Goal: Transaction & Acquisition: Subscribe to service/newsletter

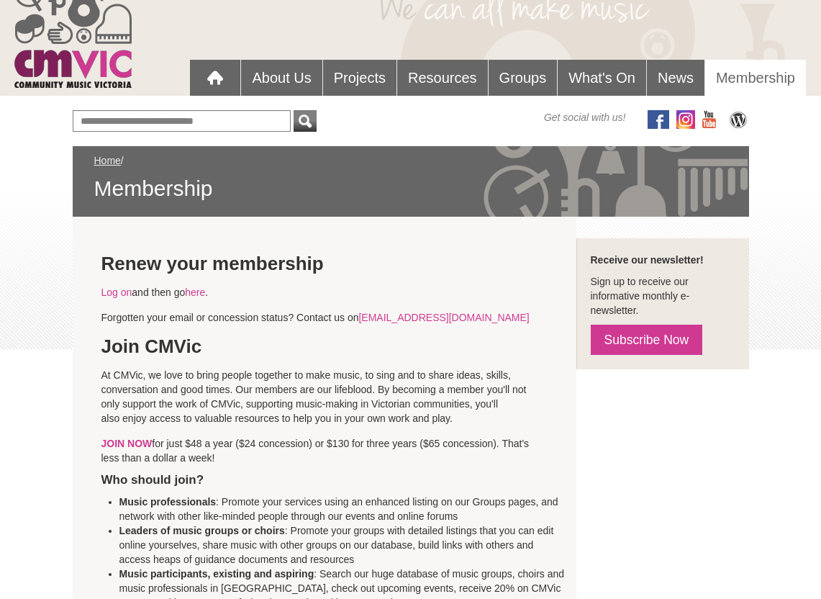
scroll to position [85, 0]
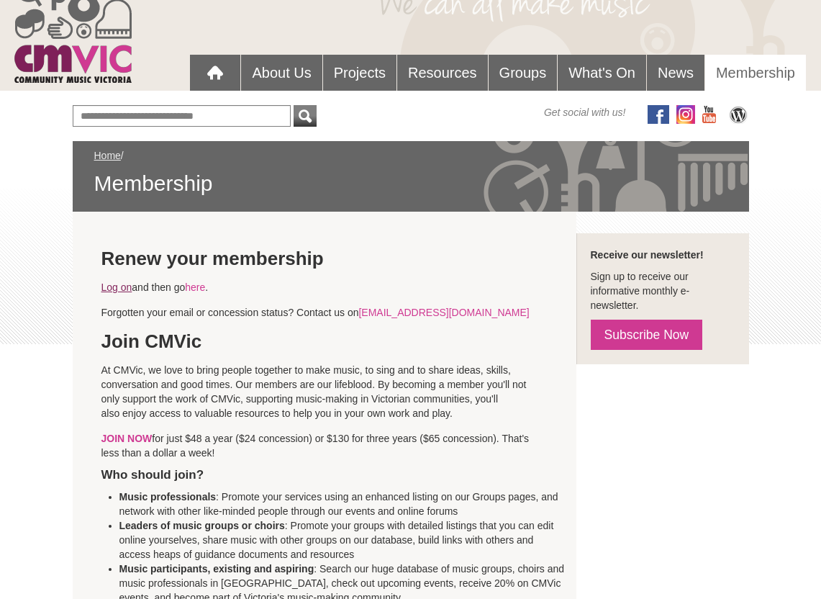
click at [112, 285] on link "Log on" at bounding box center [116, 287] width 31 height 12
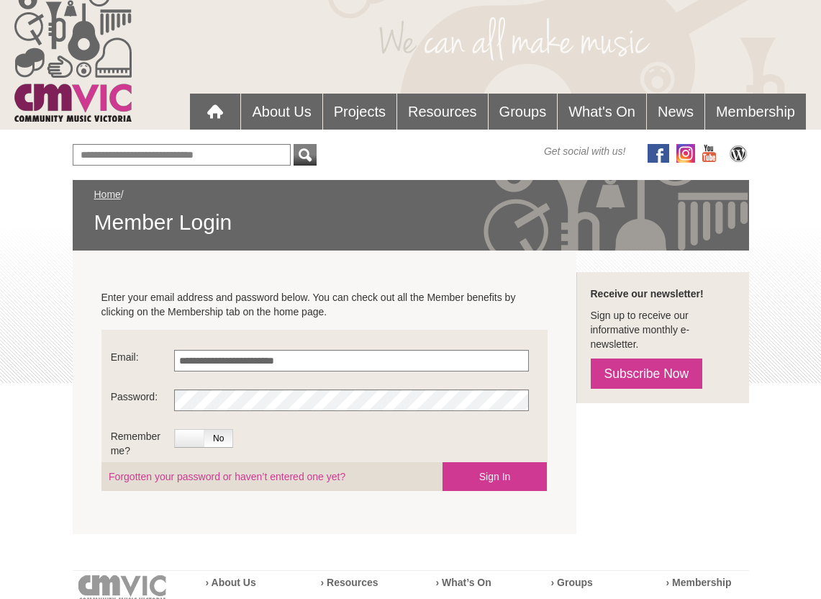
scroll to position [63, 0]
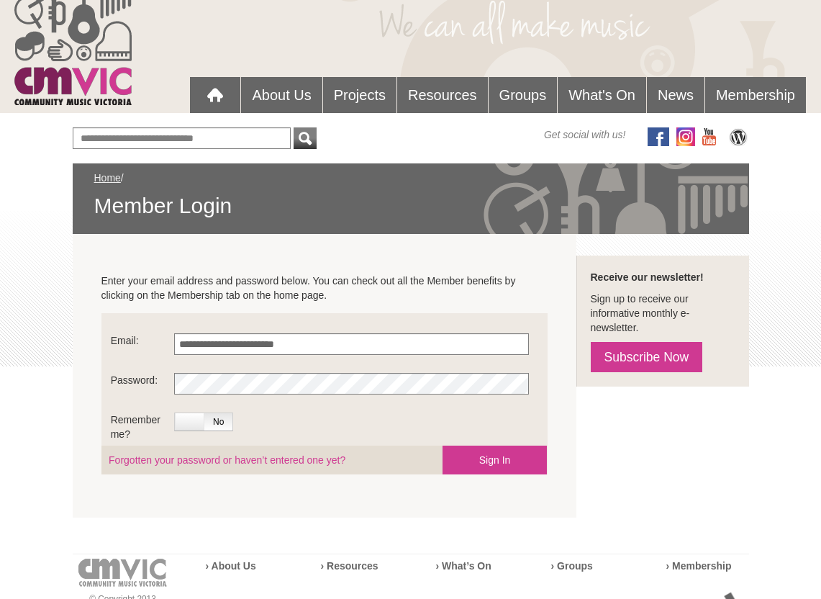
click at [187, 421] on label at bounding box center [190, 421] width 30 height 17
click at [486, 457] on button "Sign In" at bounding box center [495, 460] width 104 height 29
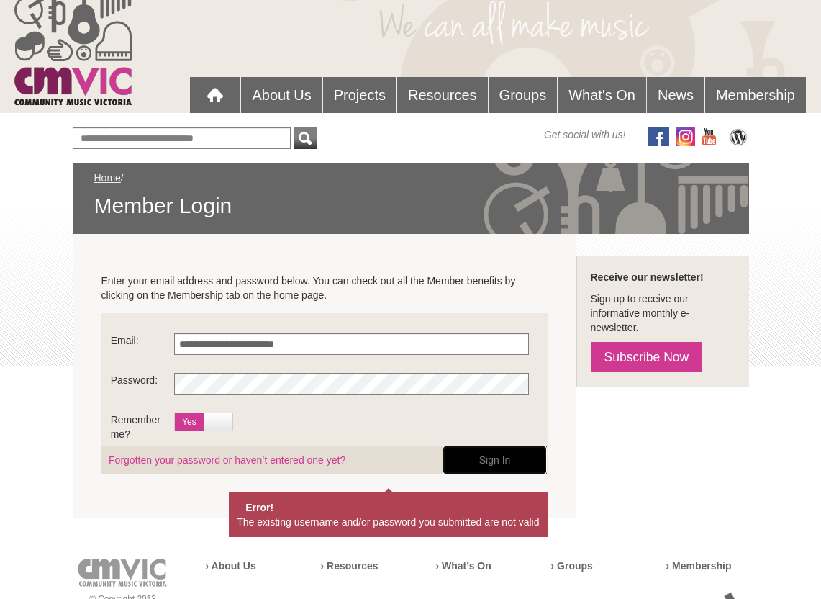
click at [494, 460] on button "Sign In" at bounding box center [495, 460] width 104 height 29
click at [398, 522] on li "The existing username and/or password you submitted are not valid" at bounding box center [388, 522] width 302 height 14
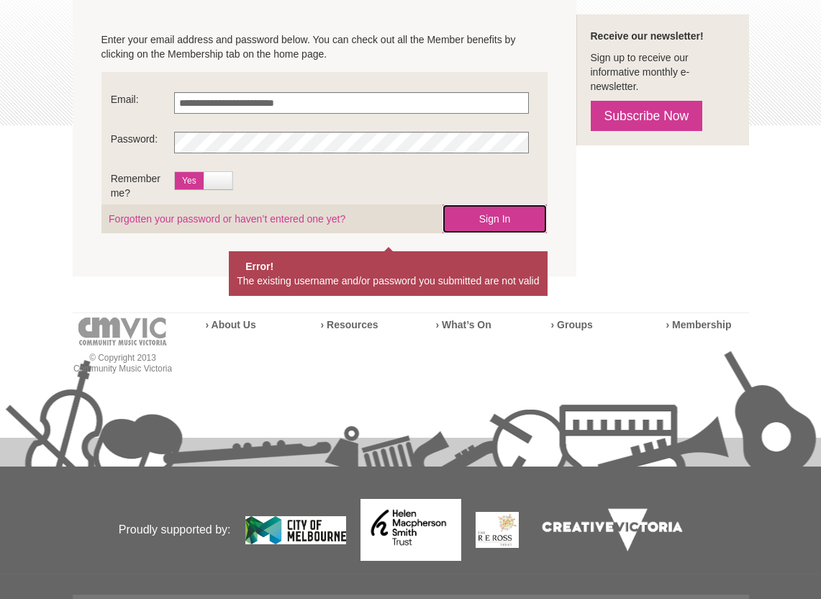
scroll to position [330, 0]
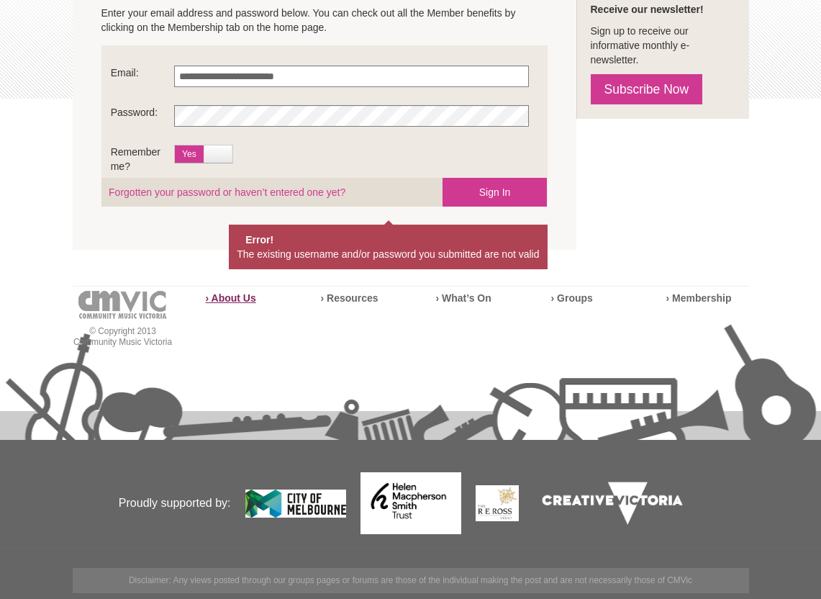
click at [212, 298] on strong "› About Us" at bounding box center [231, 298] width 50 height 12
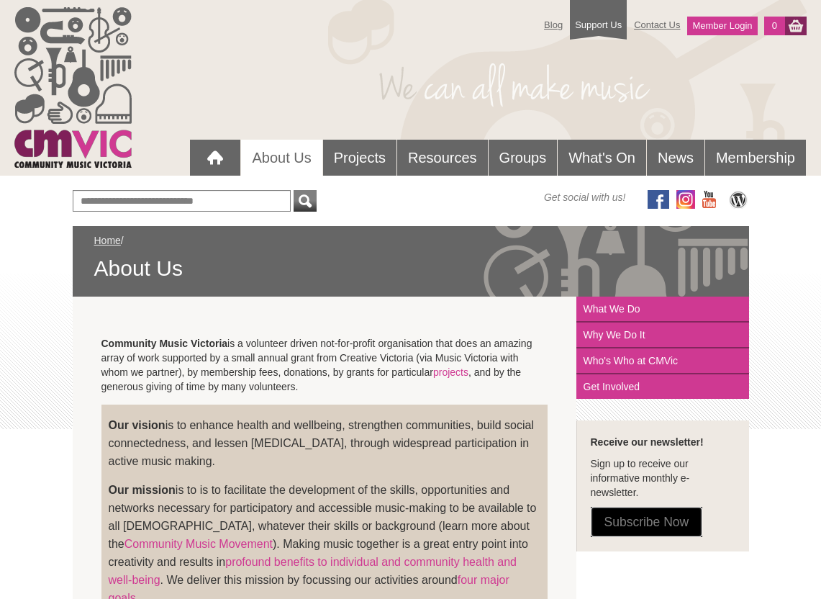
click at [631, 519] on link "Subscribe Now" at bounding box center [647, 522] width 112 height 30
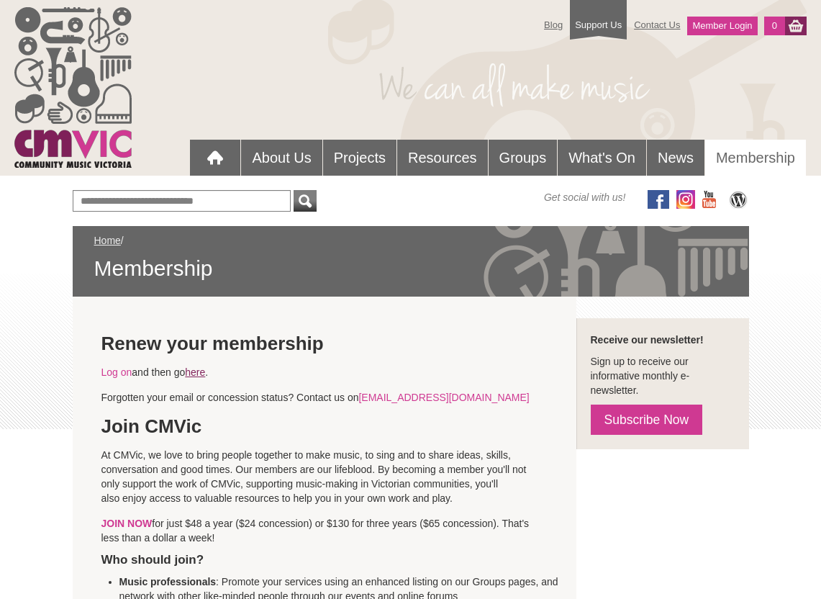
click at [205, 374] on link "here" at bounding box center [195, 372] width 20 height 12
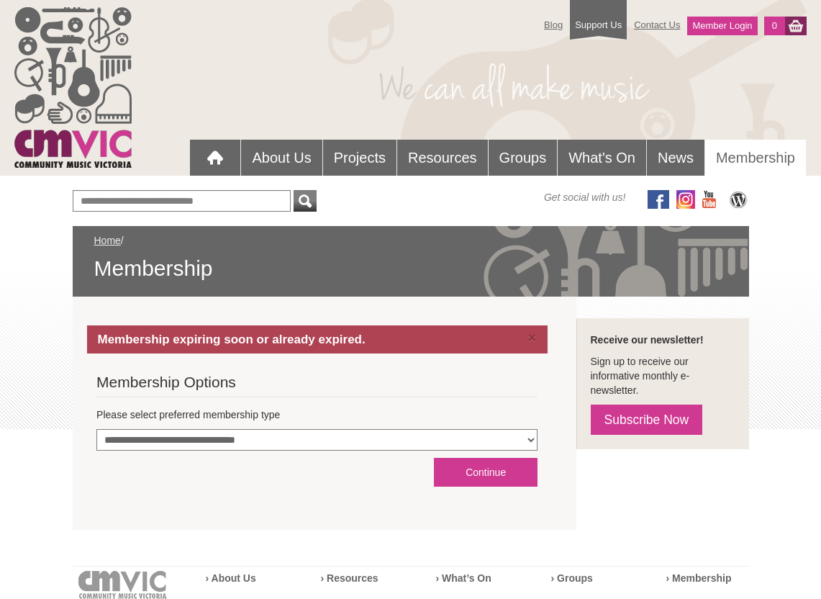
click at [173, 414] on label "Please select preferred membership type" at bounding box center [316, 414] width 441 height 14
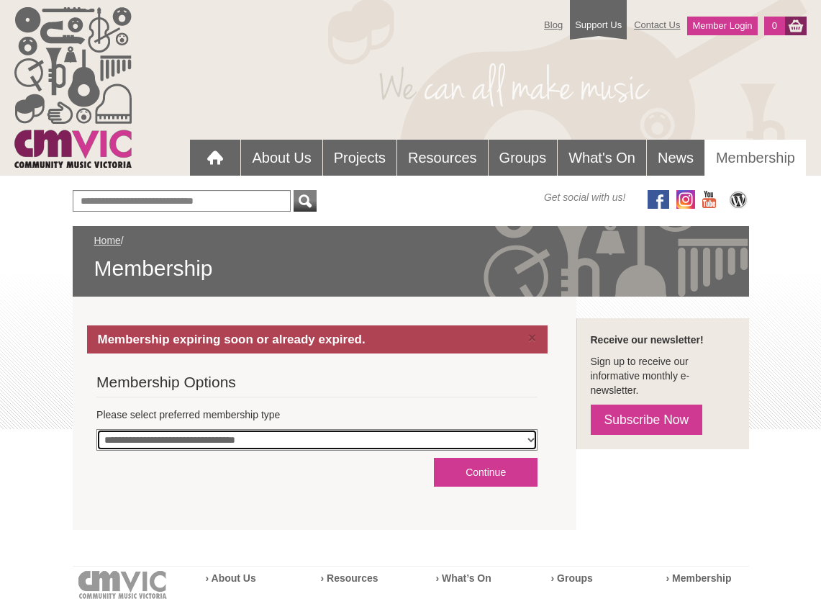
select select "**********"
click option "**********" at bounding box center [0, 0] width 0 height 0
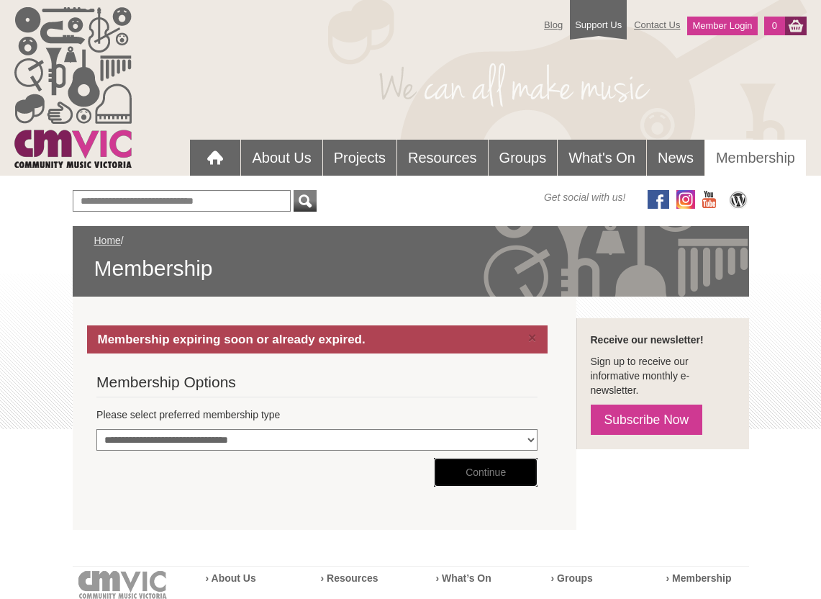
click at [478, 470] on button "Continue" at bounding box center [485, 472] width 103 height 29
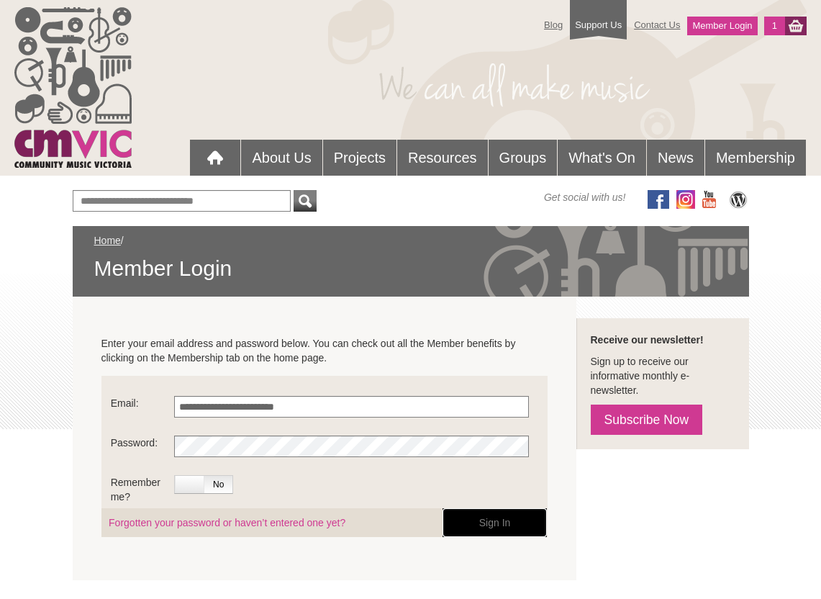
click at [476, 519] on button "Sign In" at bounding box center [495, 522] width 104 height 29
